Goal: Find specific page/section: Find specific page/section

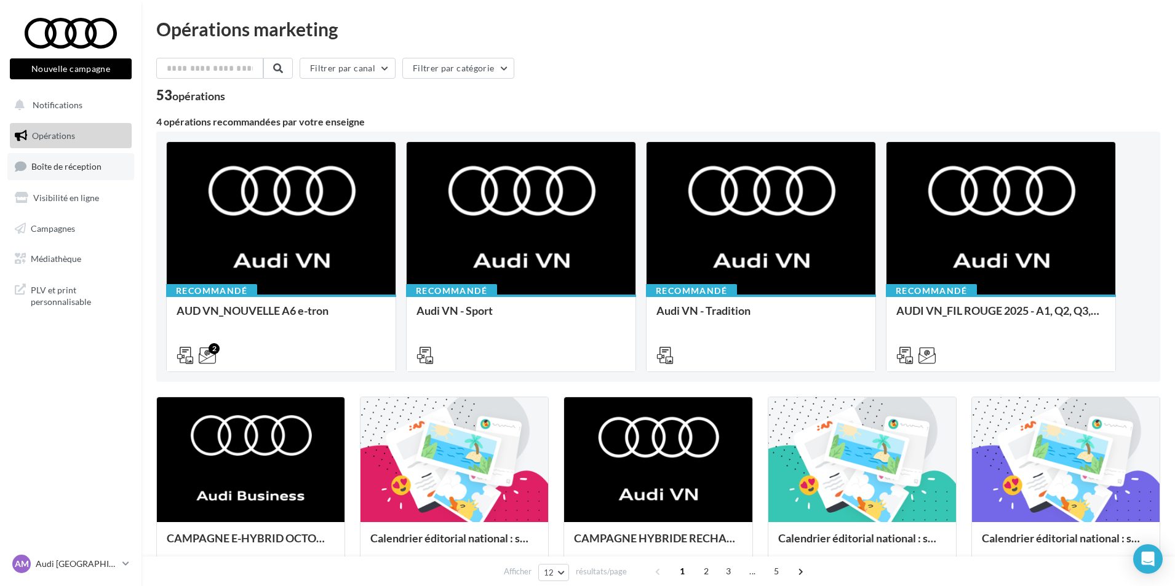
click at [92, 171] on span "Boîte de réception" at bounding box center [66, 166] width 70 height 10
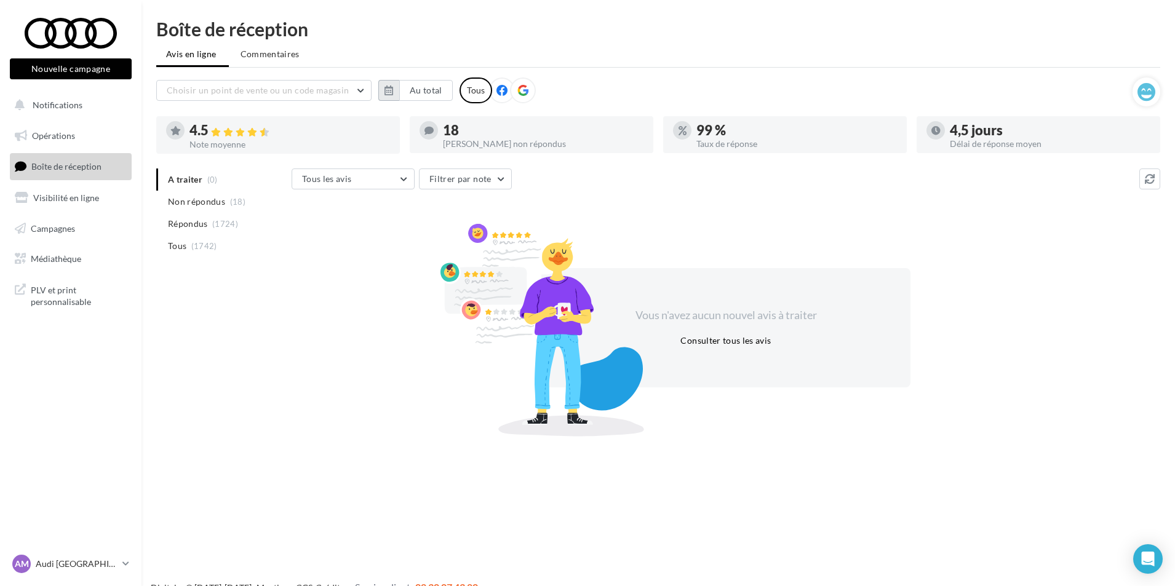
drag, startPoint x: 389, startPoint y: 88, endPoint x: 392, endPoint y: 94, distance: 6.9
click at [389, 88] on icon "button" at bounding box center [388, 90] width 9 height 10
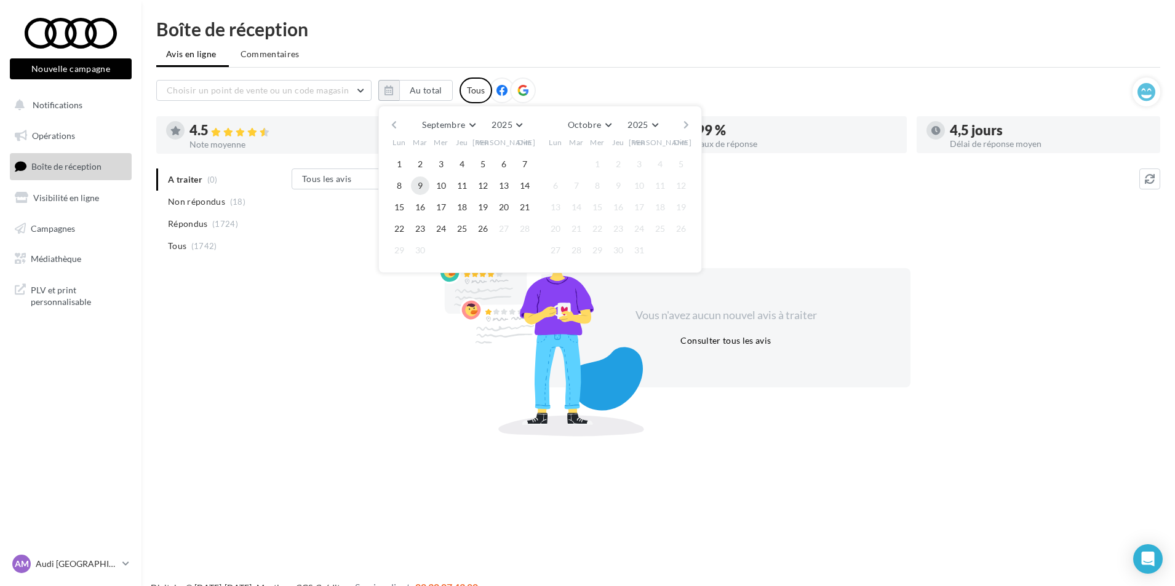
drag, startPoint x: 399, startPoint y: 159, endPoint x: 423, endPoint y: 191, distance: 39.1
click at [399, 159] on button "1" at bounding box center [399, 164] width 18 height 18
click at [482, 231] on button "26" at bounding box center [483, 229] width 18 height 18
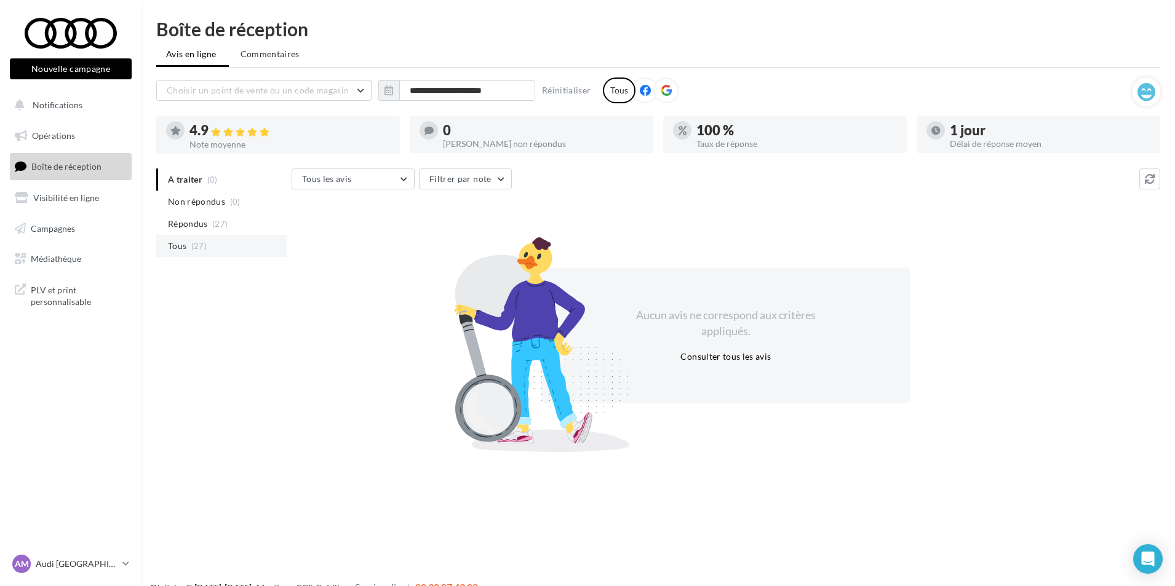
click at [206, 248] on span "(27)" at bounding box center [198, 246] width 15 height 10
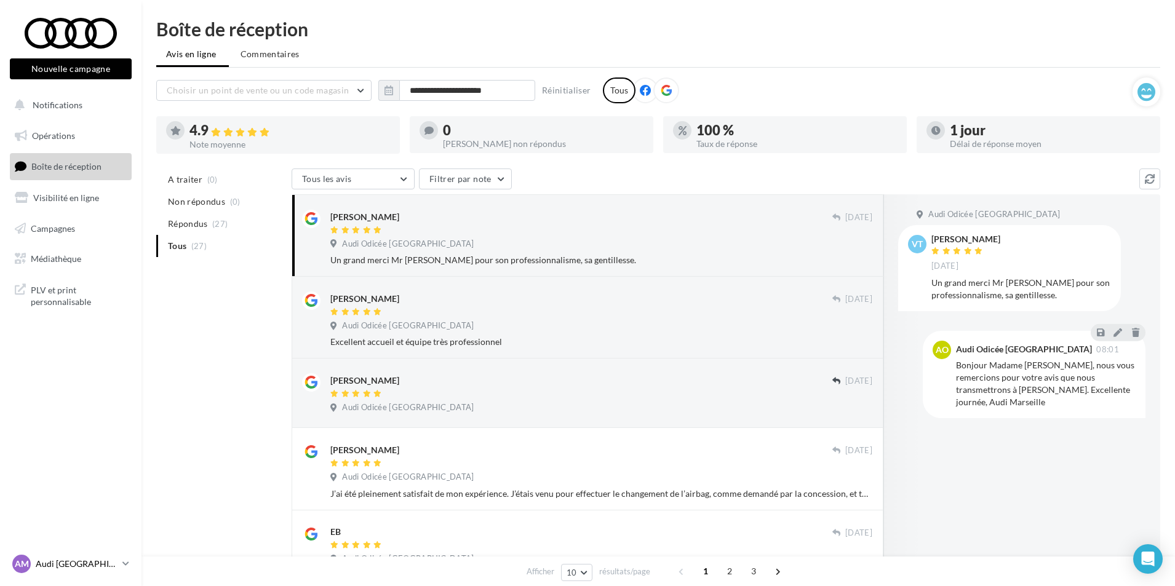
click at [116, 562] on p "Audi [GEOGRAPHIC_DATA]" at bounding box center [77, 564] width 82 height 12
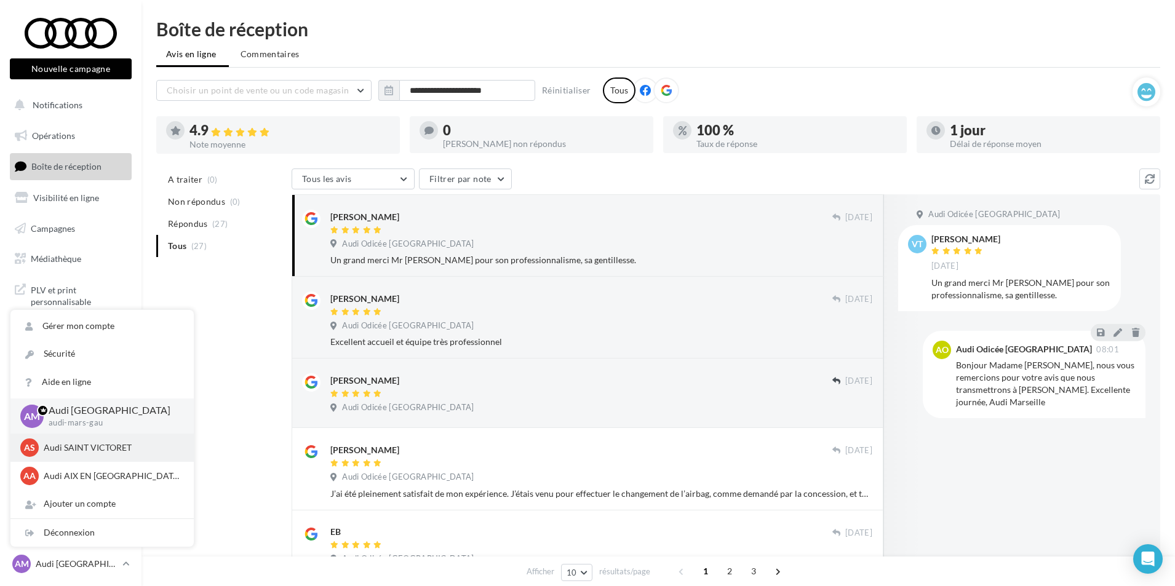
click at [68, 455] on div "AS Audi SAINT VICTORET audi-sain-gau" at bounding box center [102, 448] width 164 height 18
